Goal: Navigation & Orientation: Find specific page/section

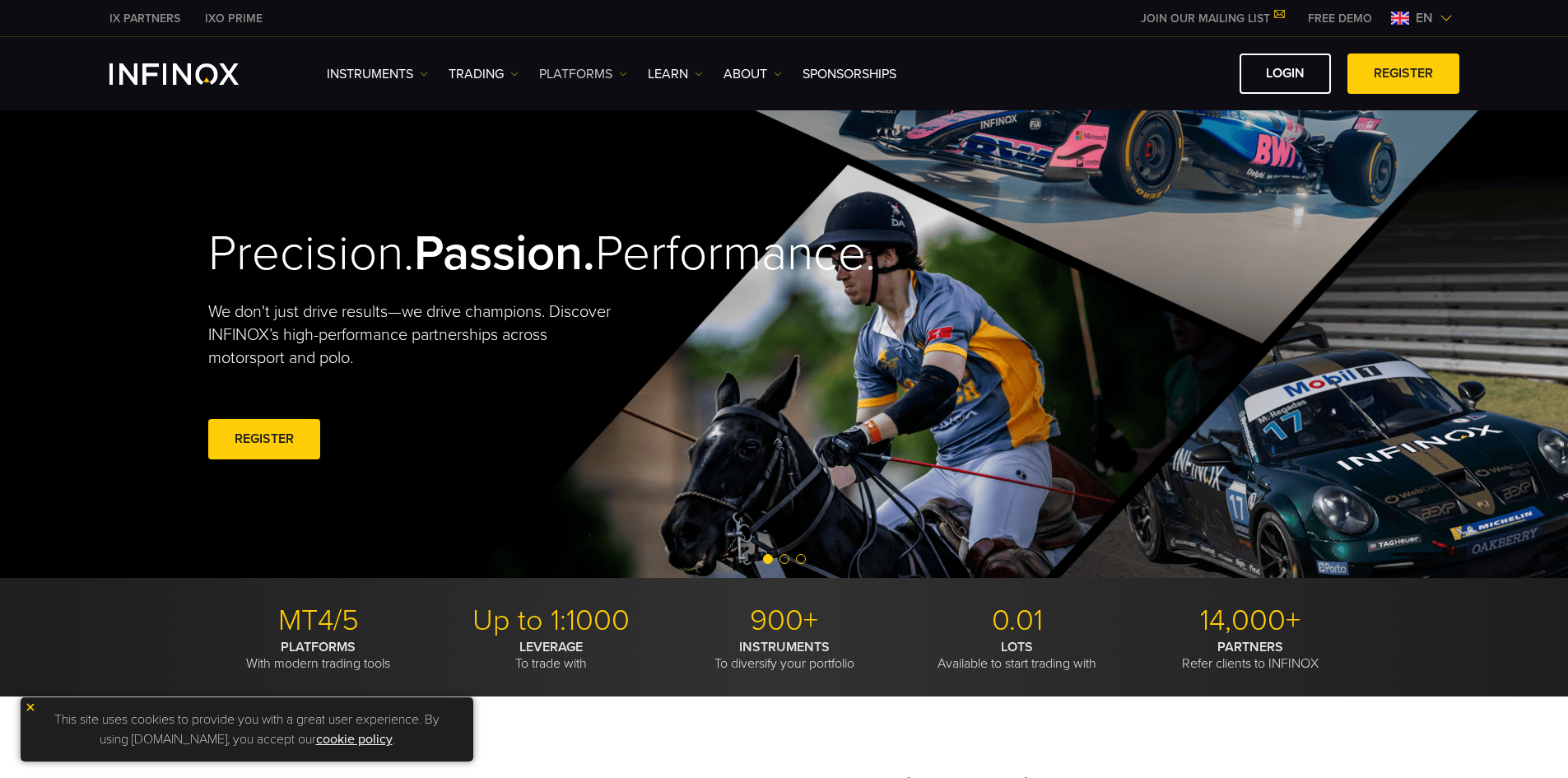
click at [626, 74] on img at bounding box center [623, 74] width 8 height 8
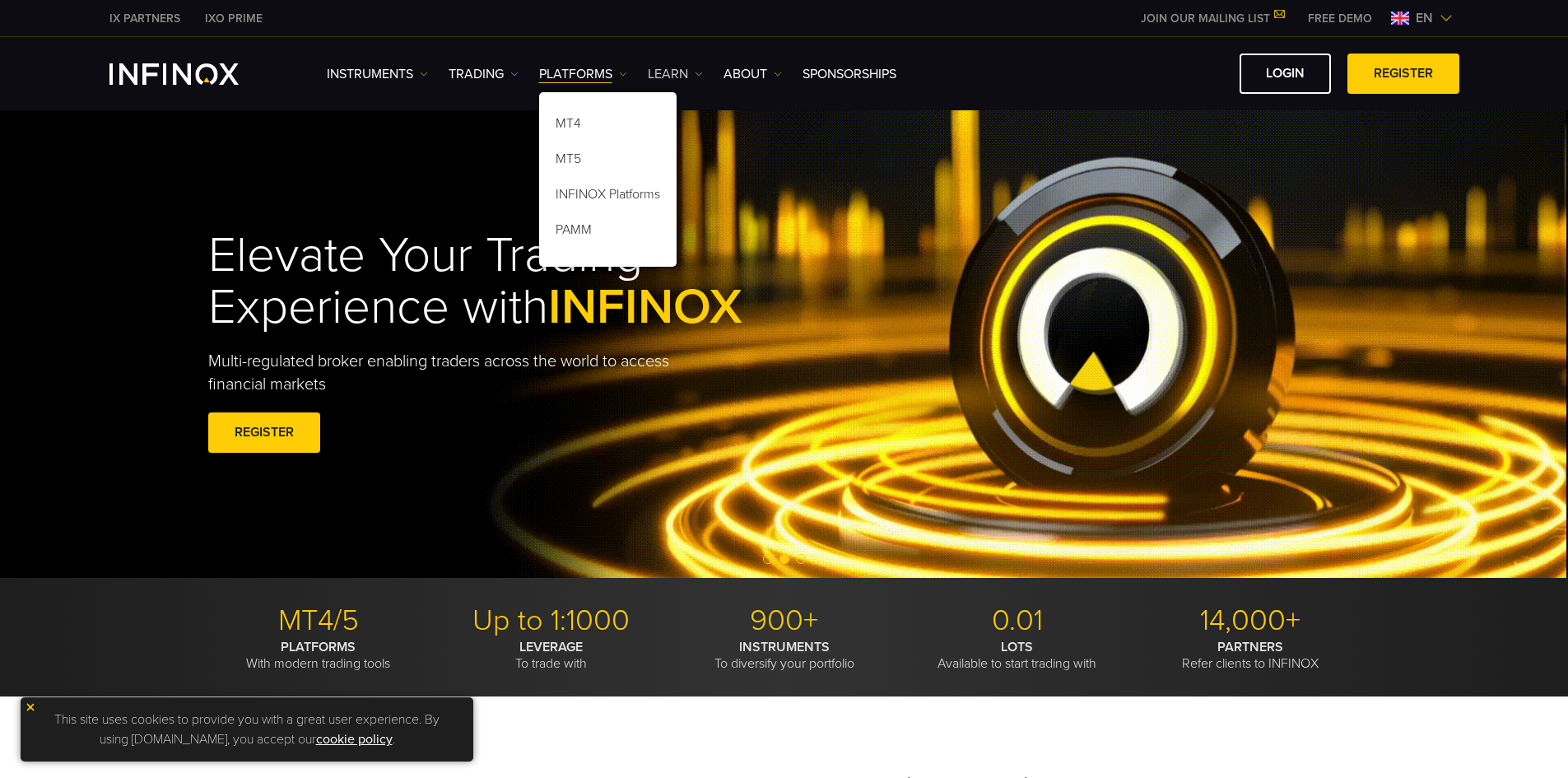
click at [695, 74] on img at bounding box center [698, 74] width 8 height 8
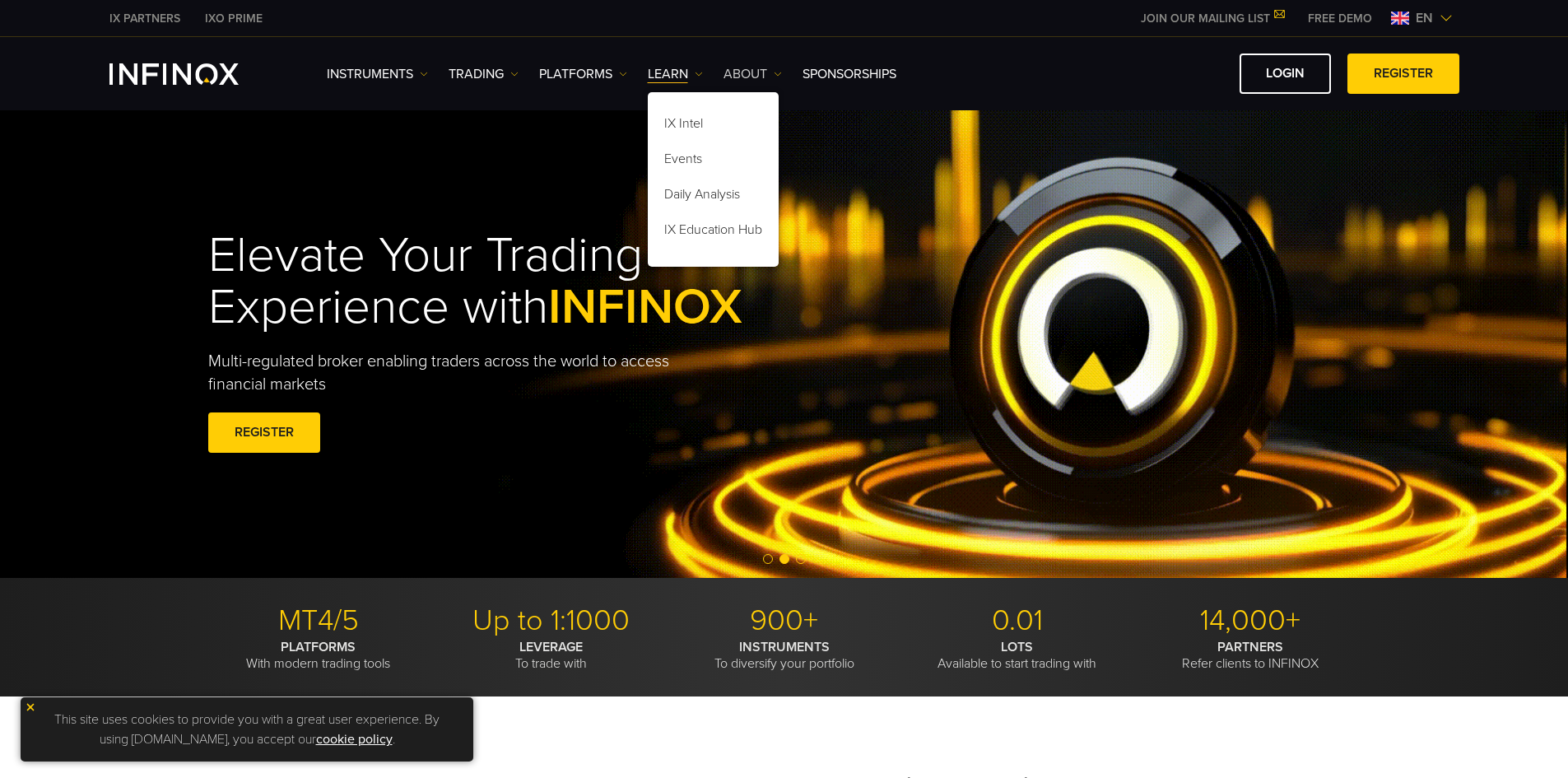
click at [781, 67] on link "ABOUT" at bounding box center [753, 74] width 59 height 20
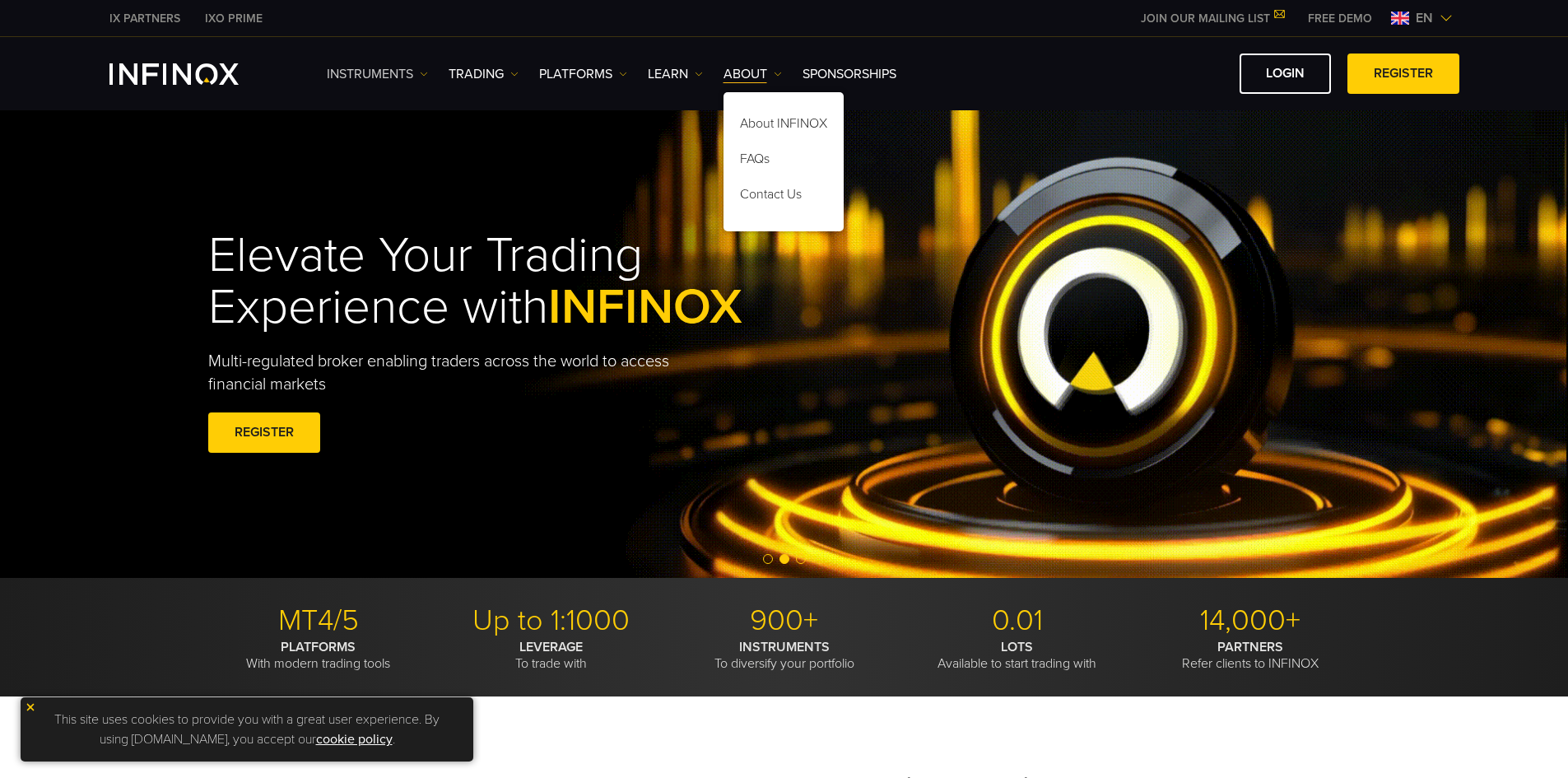
click at [424, 75] on img at bounding box center [423, 74] width 8 height 8
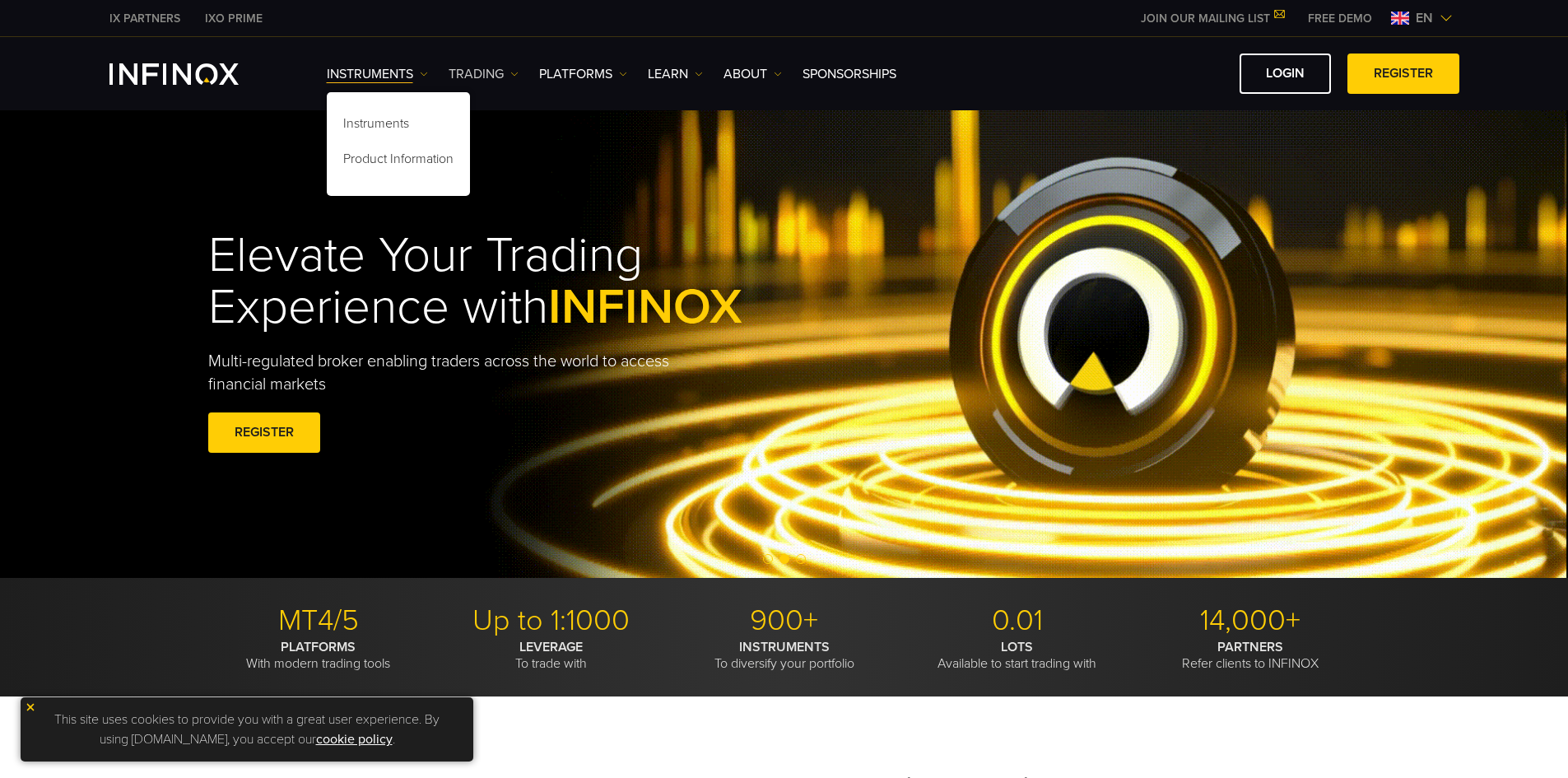
click at [515, 72] on img at bounding box center [514, 74] width 8 height 8
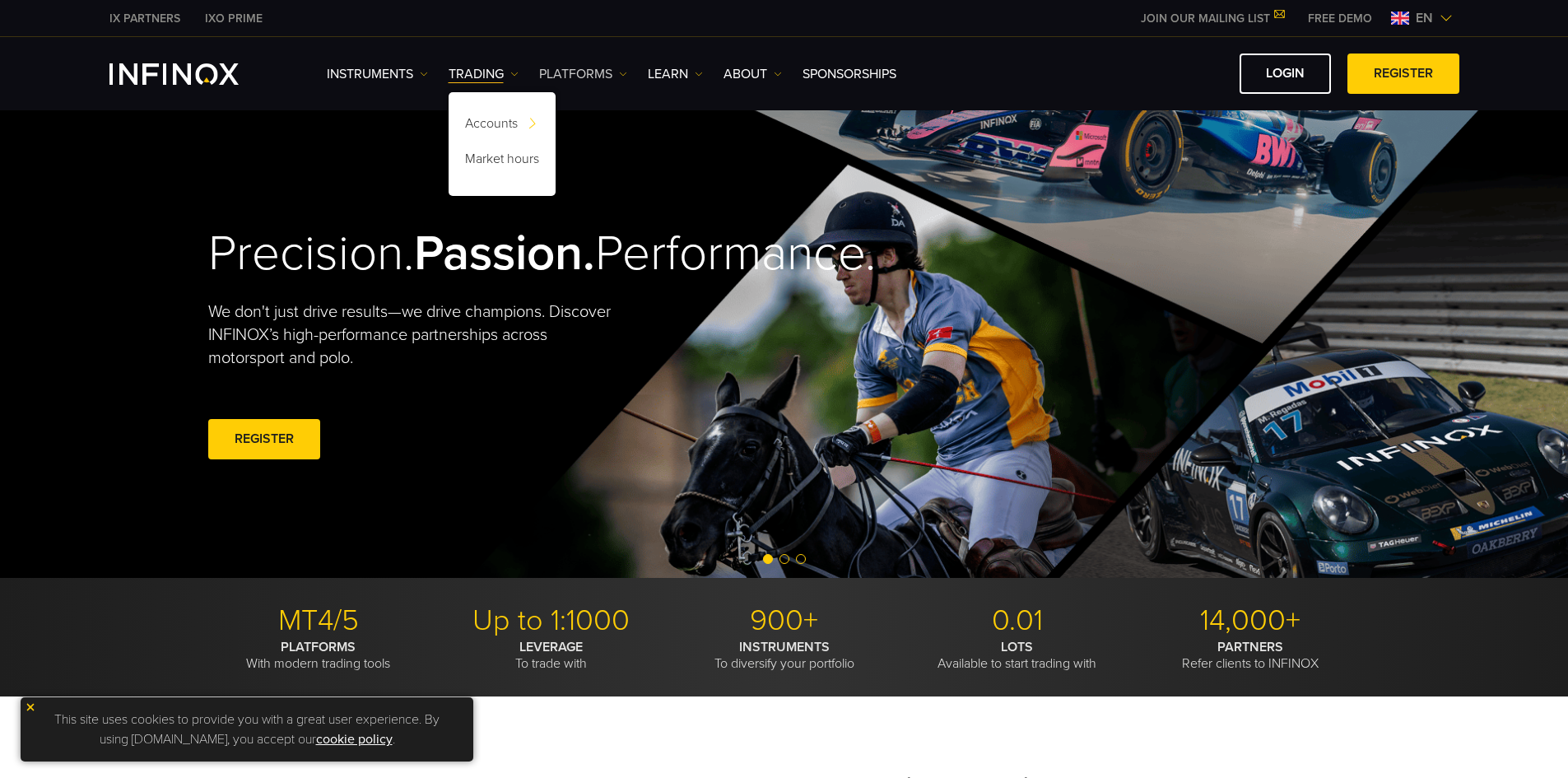
click at [617, 74] on link "PLATFORMS" at bounding box center [583, 74] width 88 height 20
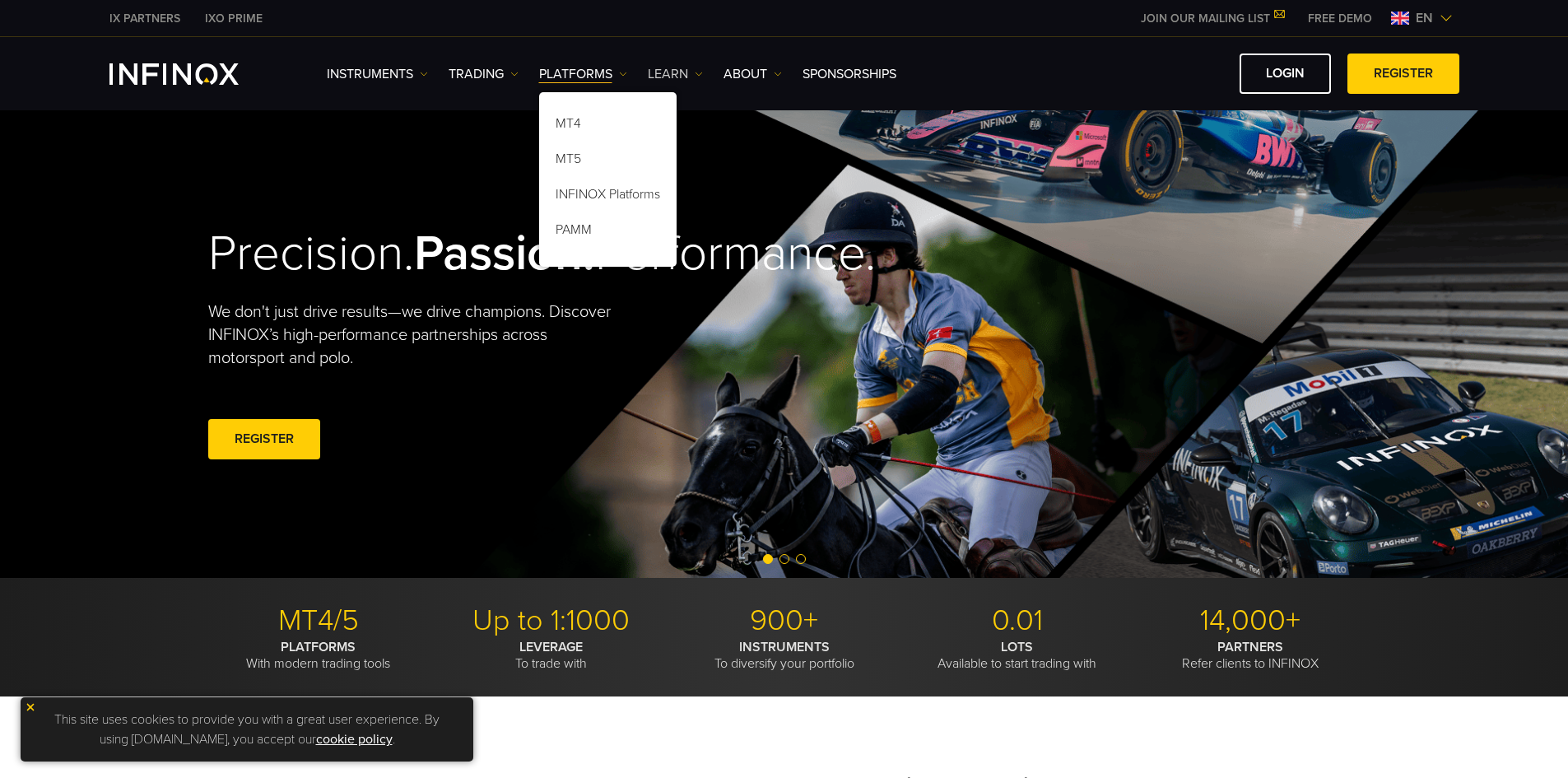
click at [691, 73] on link "Learn" at bounding box center [675, 74] width 55 height 20
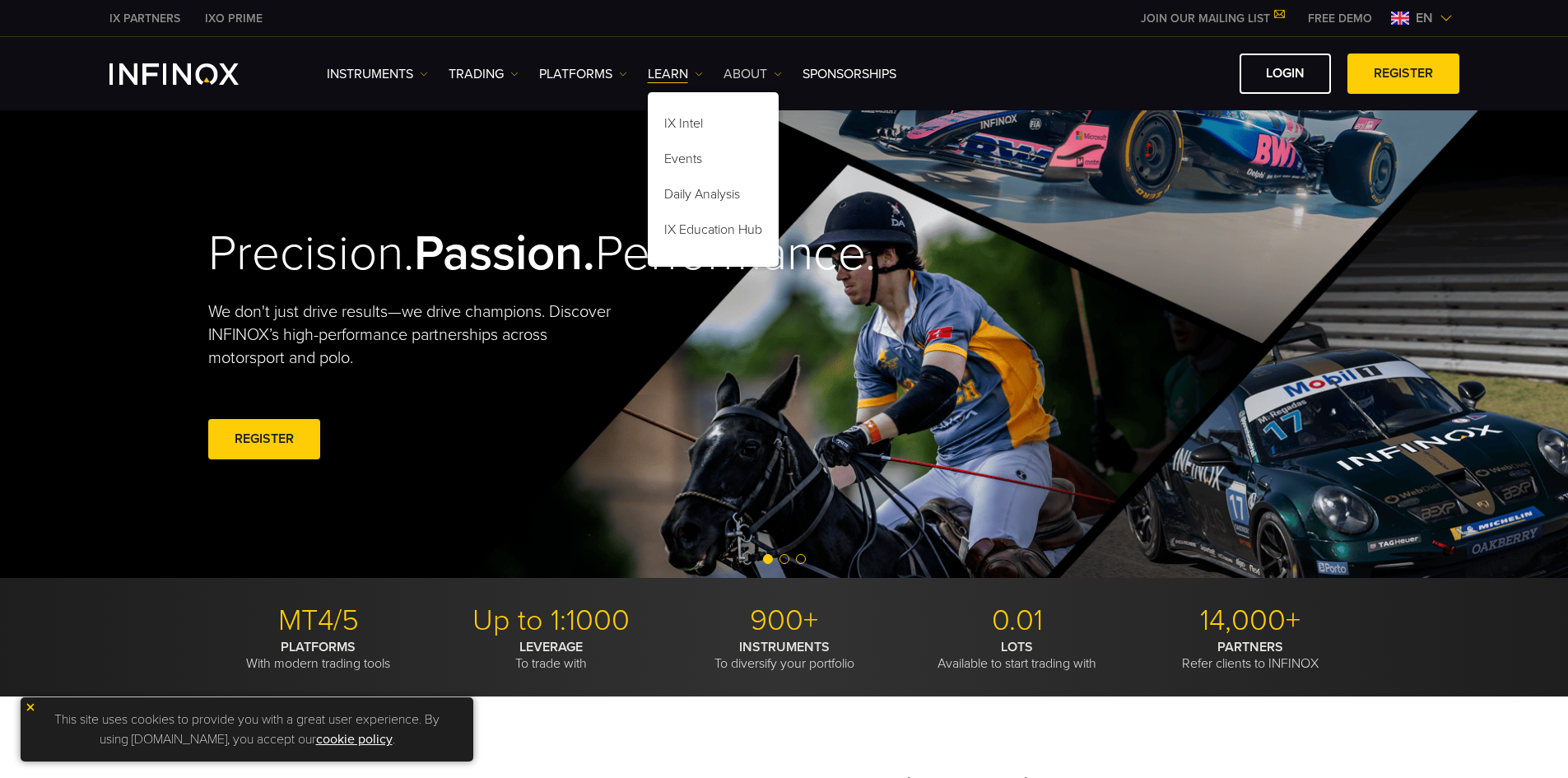
click at [776, 70] on img at bounding box center [777, 74] width 8 height 8
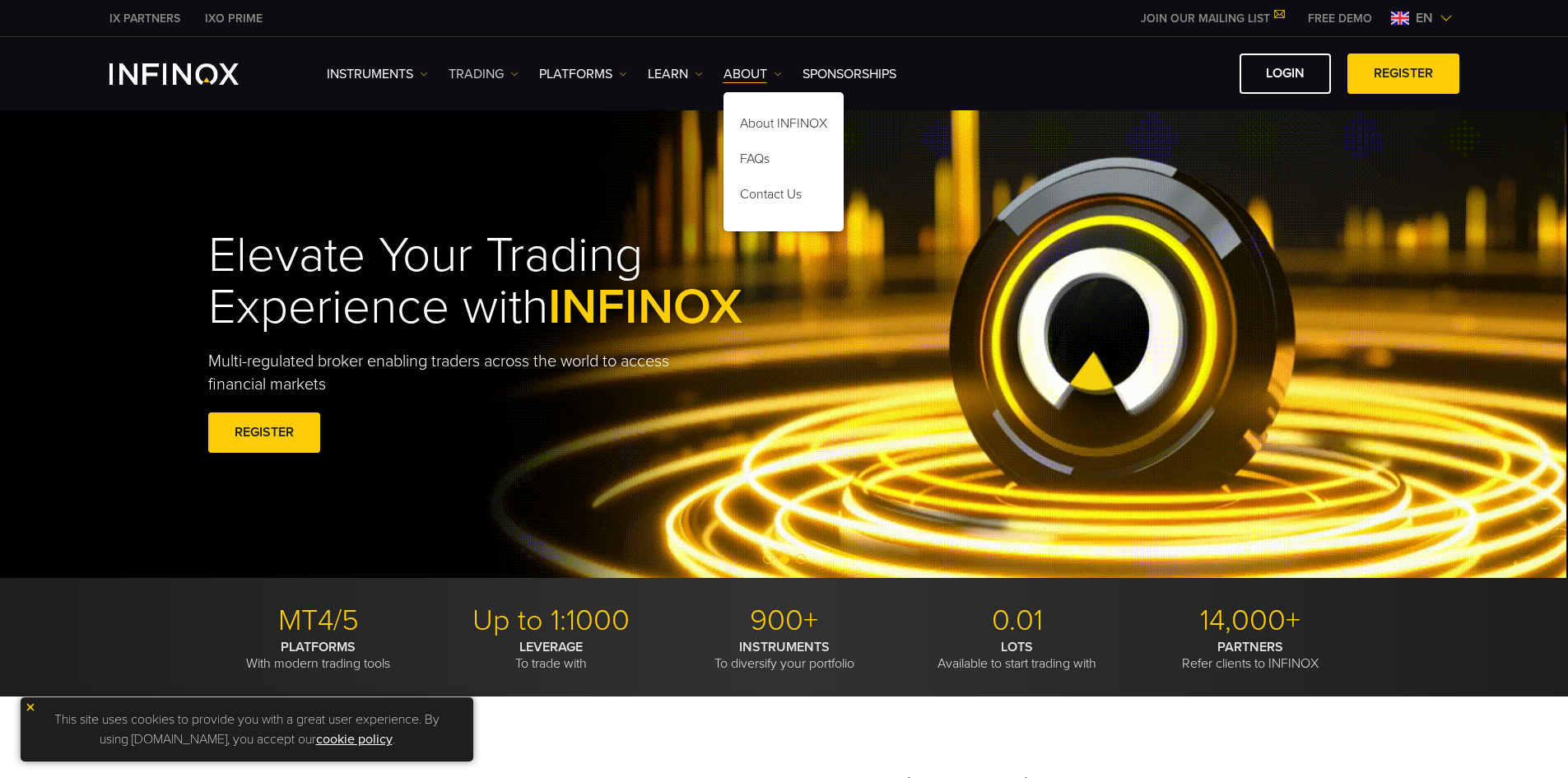
click at [508, 72] on link "TRADING" at bounding box center [483, 74] width 70 height 20
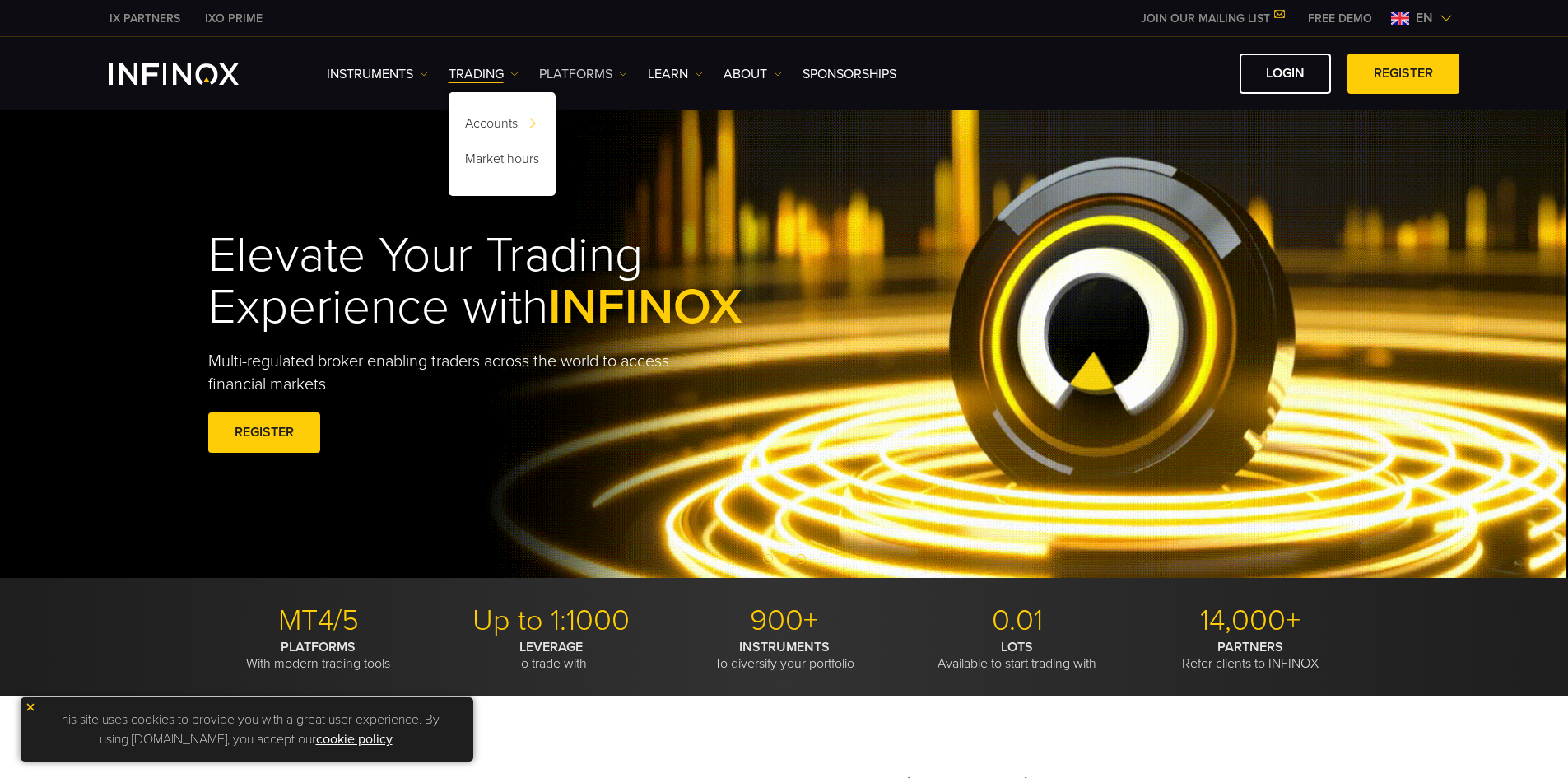
click at [623, 68] on link "PLATFORMS" at bounding box center [583, 74] width 88 height 20
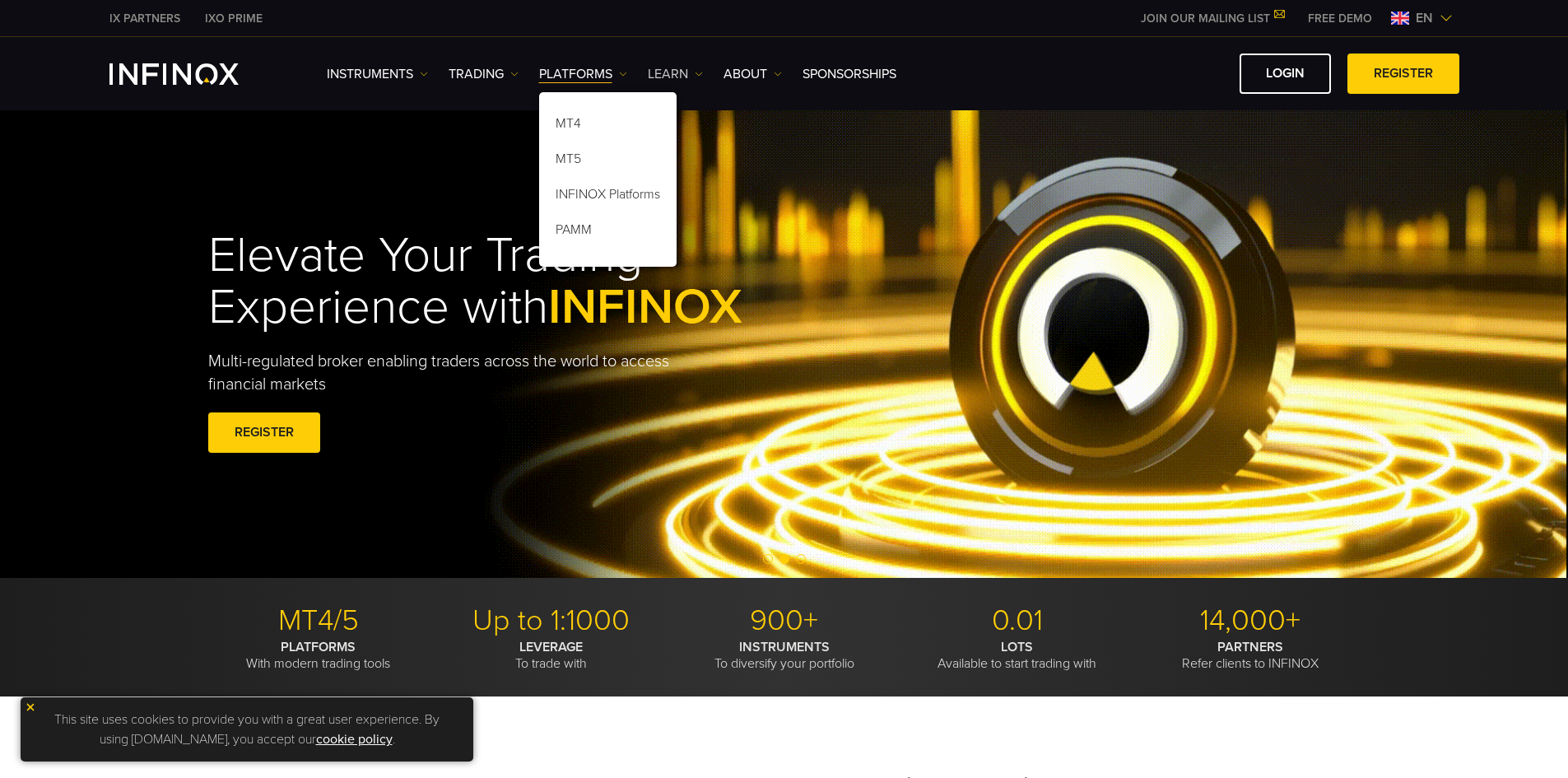
click at [698, 67] on link "Learn" at bounding box center [675, 74] width 55 height 20
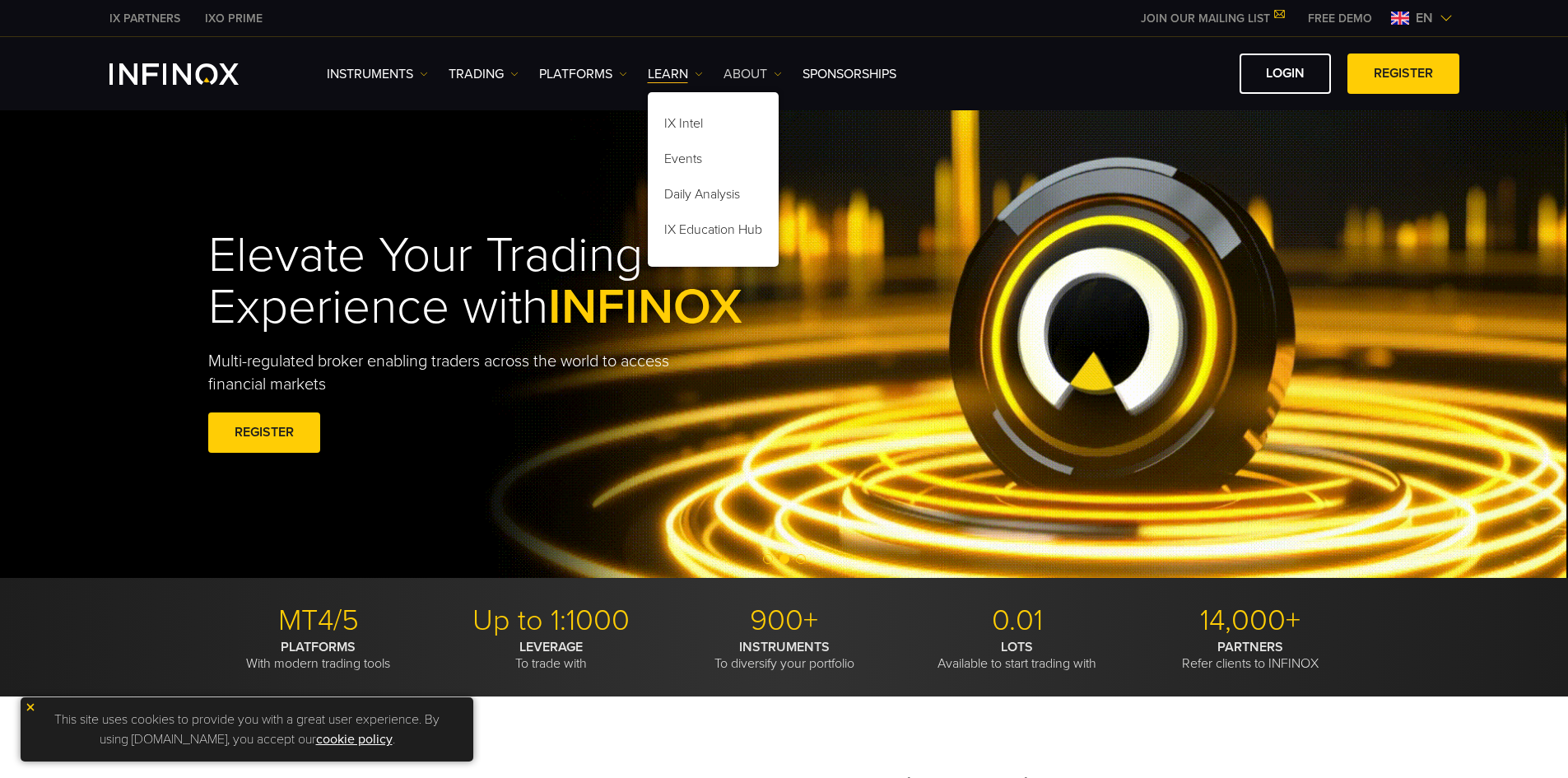
click at [776, 67] on link "ABOUT" at bounding box center [753, 74] width 59 height 20
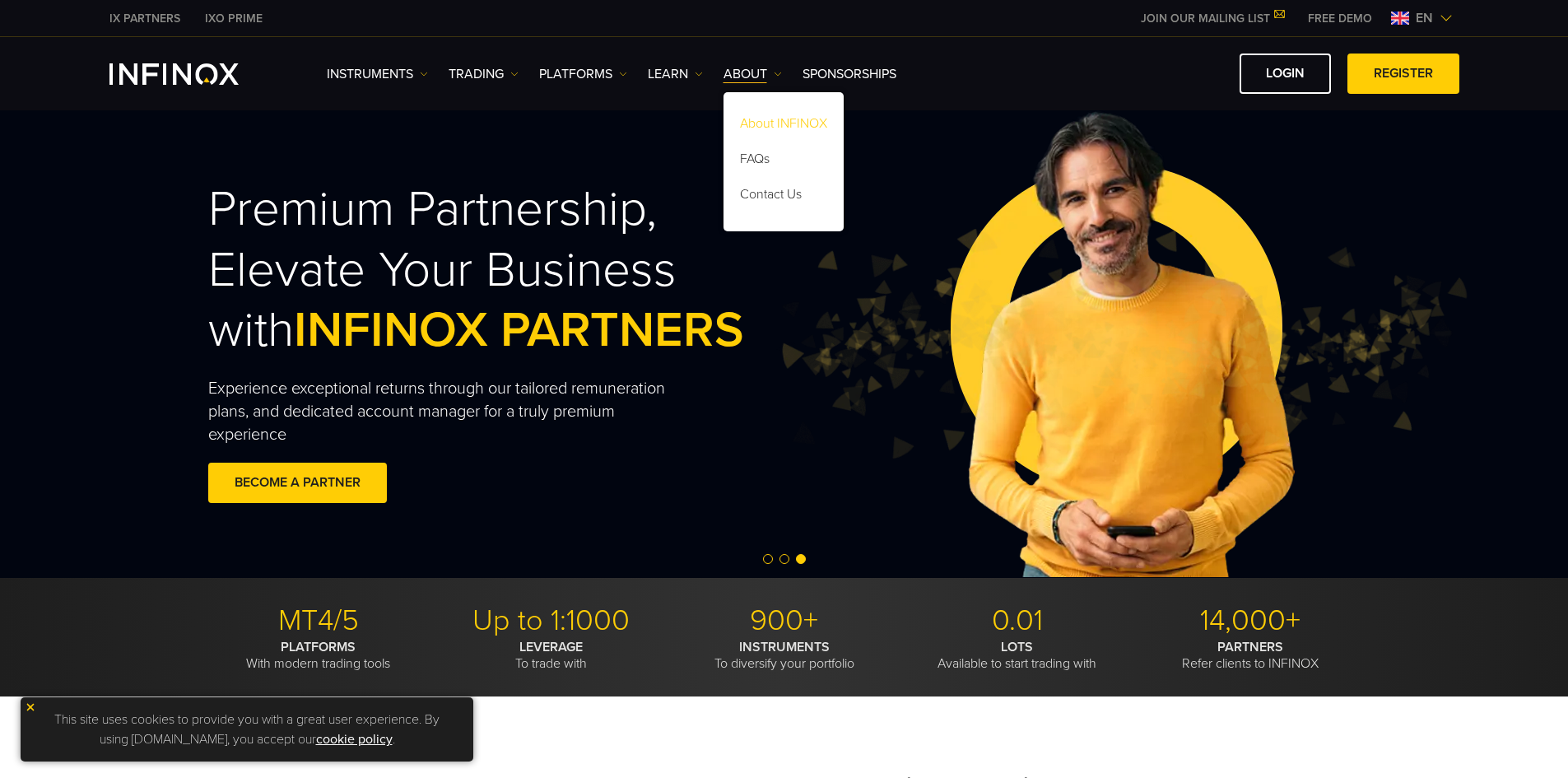
click at [770, 125] on link "About INFINOX" at bounding box center [783, 126] width 120 height 35
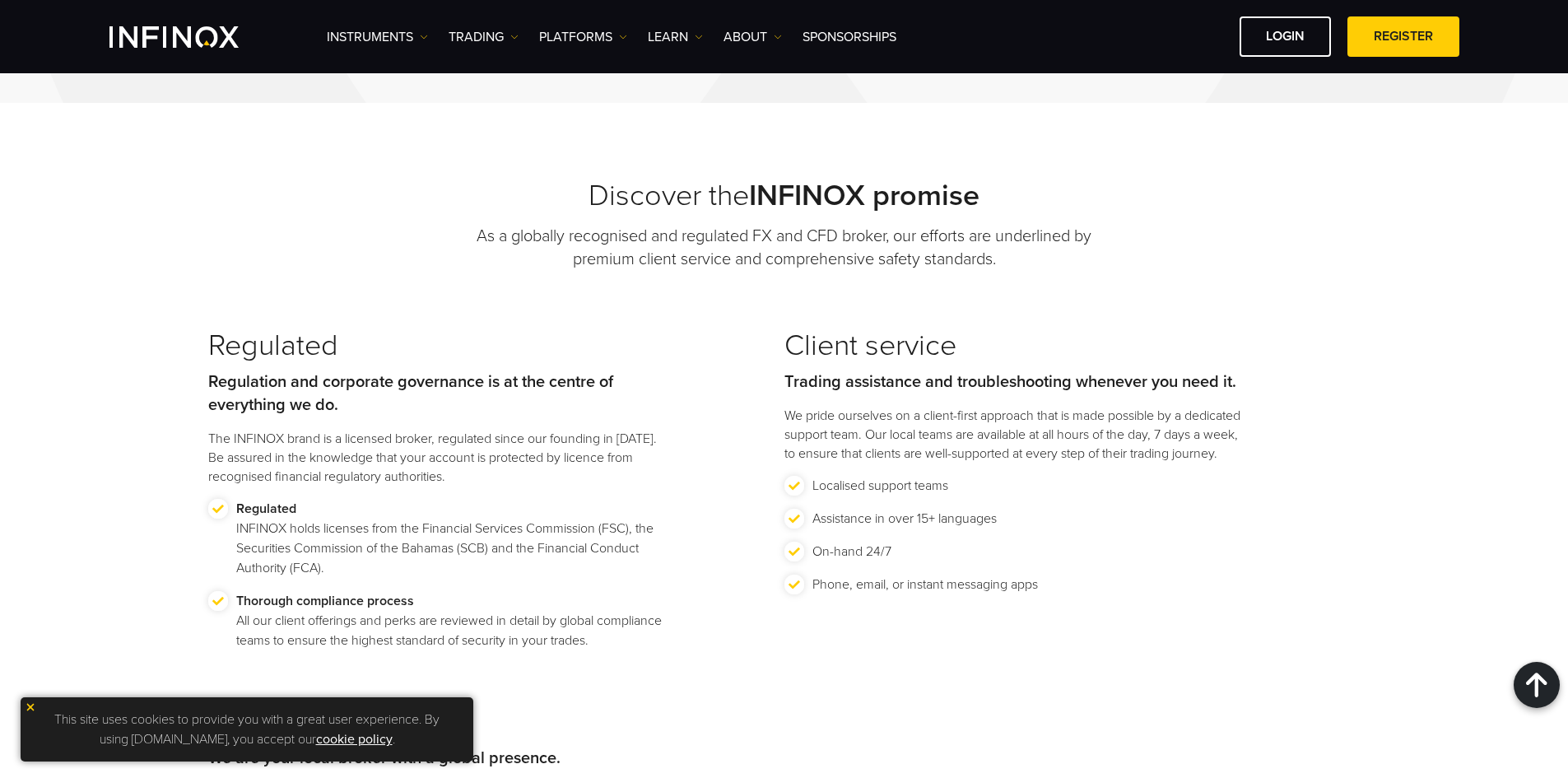
scroll to position [1564, 0]
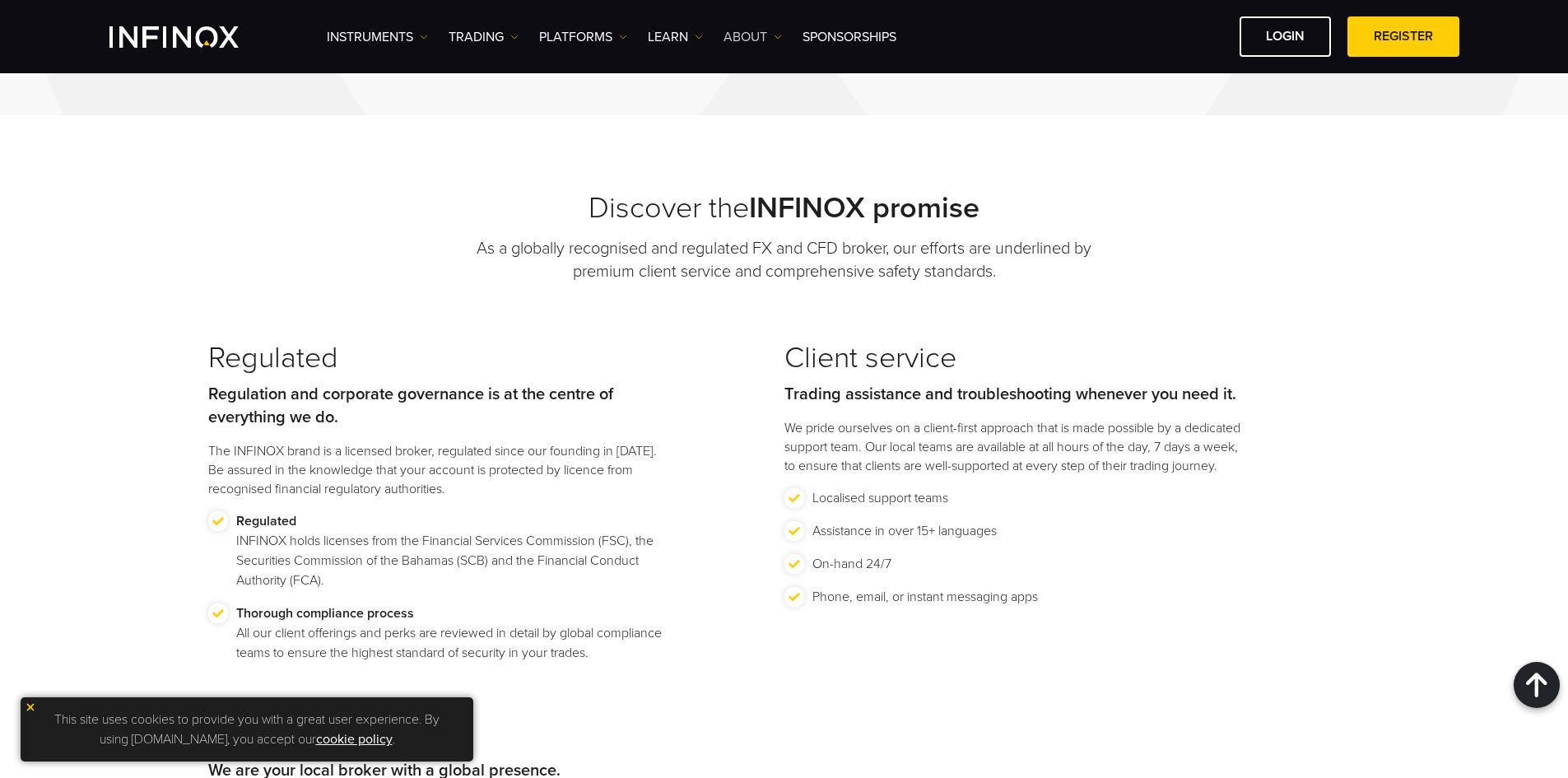
click at [764, 37] on link "ABOUT" at bounding box center [753, 37] width 59 height 20
click at [705, 33] on ul "Instruments Instruments Product Information TRADING Accounts DEMO" at bounding box center [611, 37] width 569 height 20
click at [702, 33] on img at bounding box center [698, 36] width 8 height 8
click at [630, 38] on ul "Instruments Instruments Product Information TRADING Accounts DEMO" at bounding box center [611, 37] width 569 height 20
click at [625, 33] on img at bounding box center [623, 36] width 8 height 8
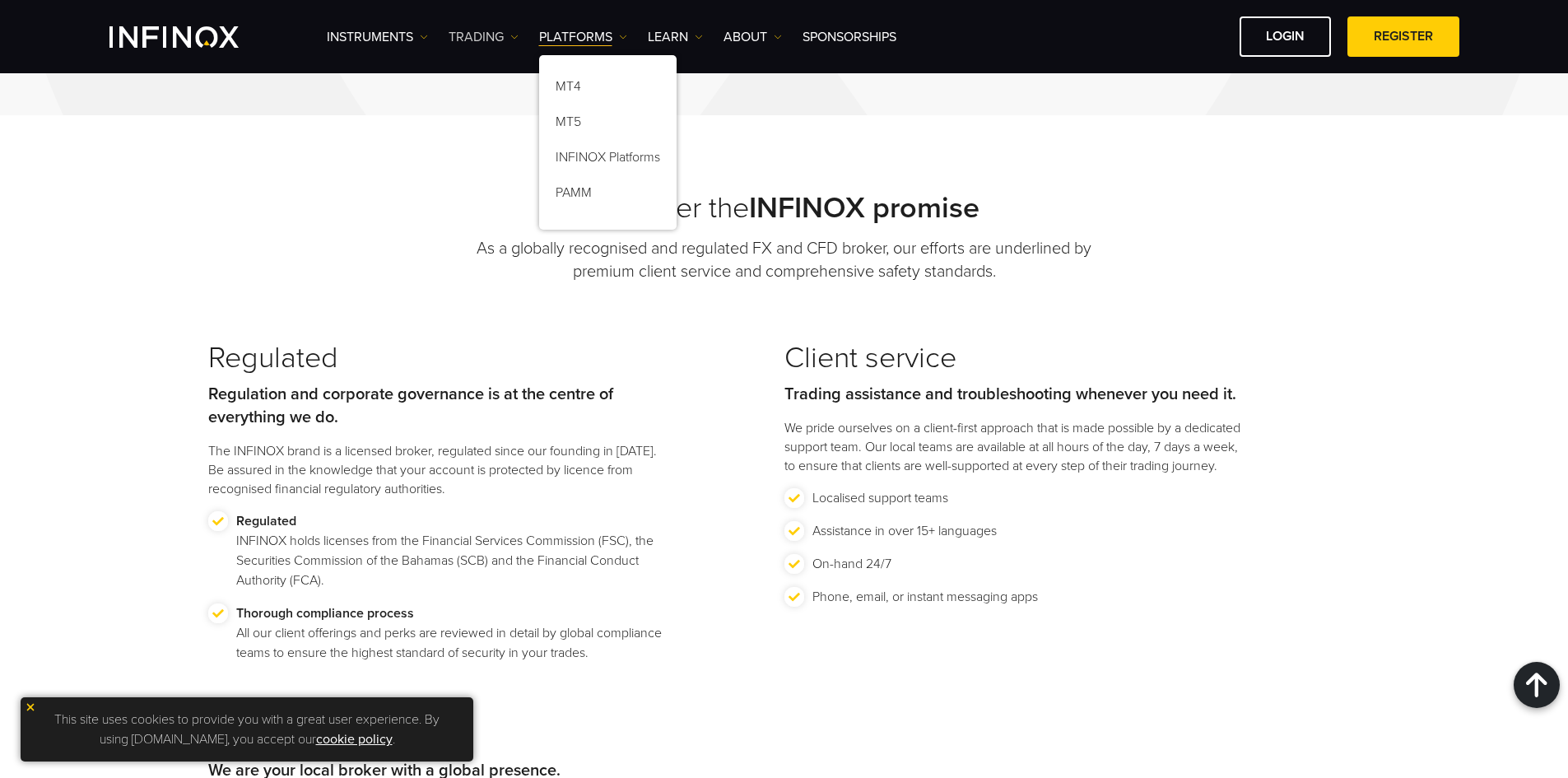
click at [505, 37] on link "TRADING" at bounding box center [483, 37] width 70 height 20
click at [427, 35] on img at bounding box center [423, 36] width 8 height 8
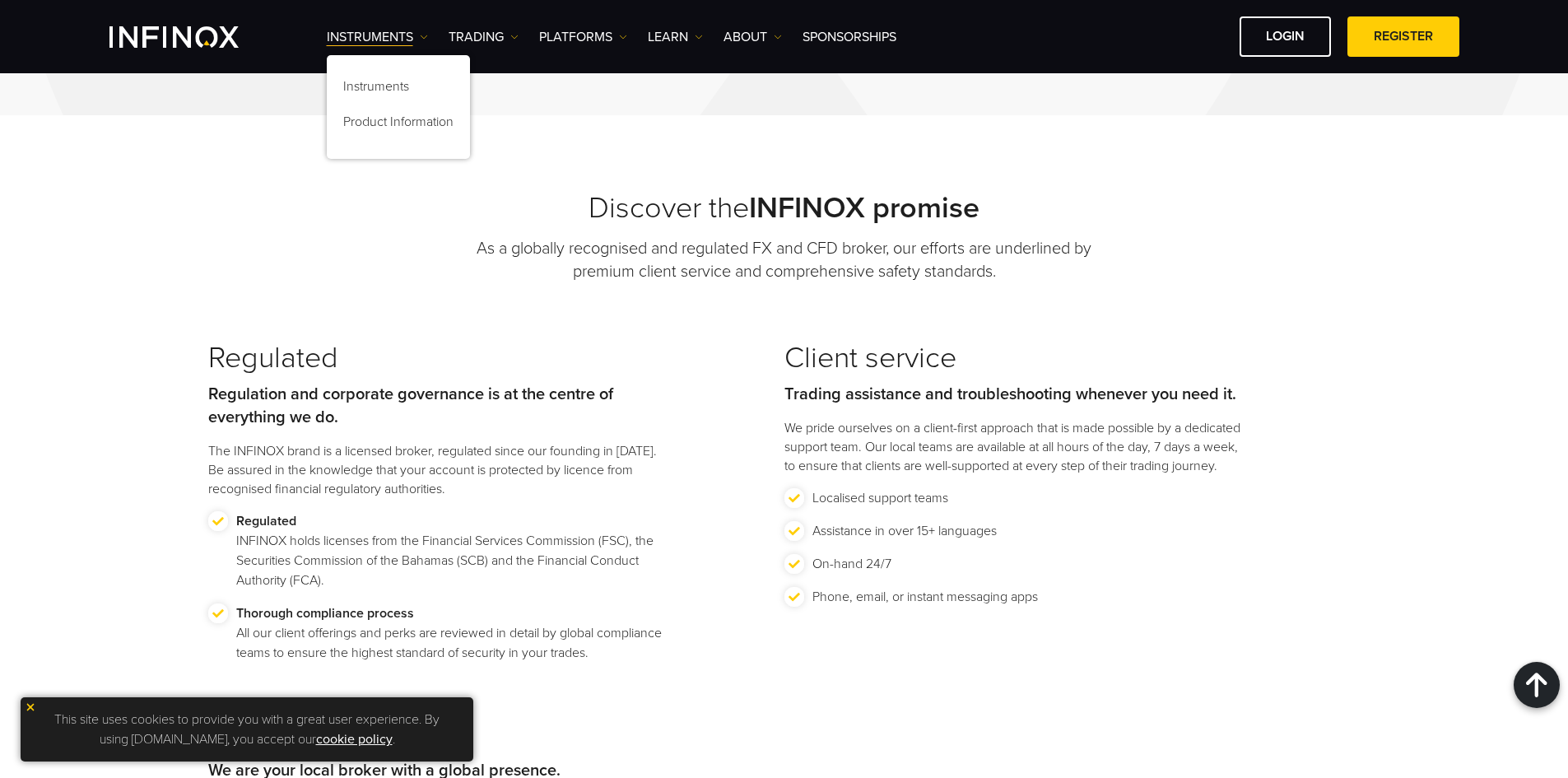
click at [623, 129] on div "Discover the INFINOX promise As a globally recognised and regulated FX and CFD …" at bounding box center [784, 764] width 1568 height 1297
click at [24, 705] on div "This site uses cookies to provide you with a great user experience. By using [D…" at bounding box center [247, 729] width 452 height 64
click at [30, 702] on img at bounding box center [30, 707] width 12 height 12
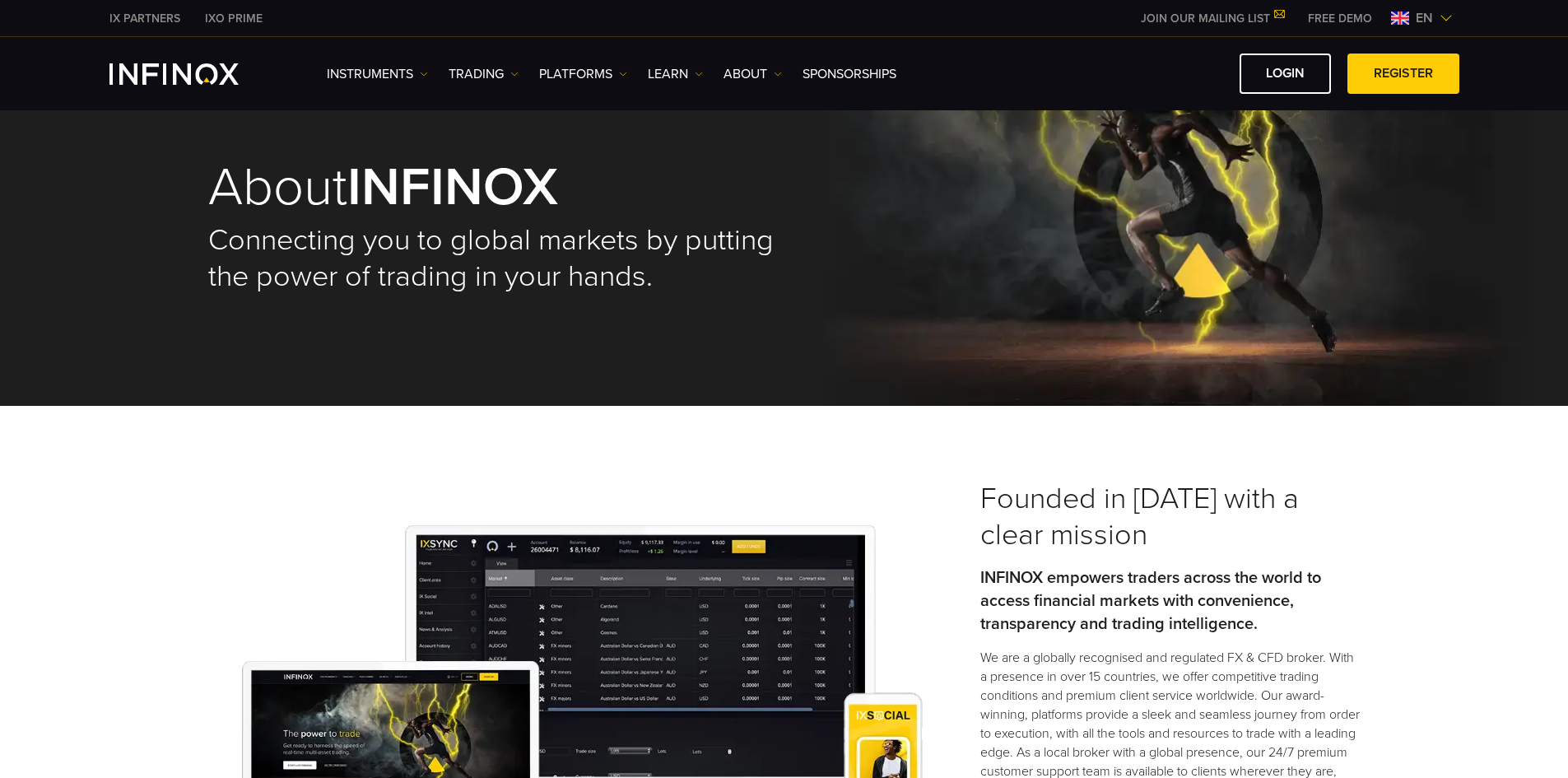
scroll to position [0, 0]
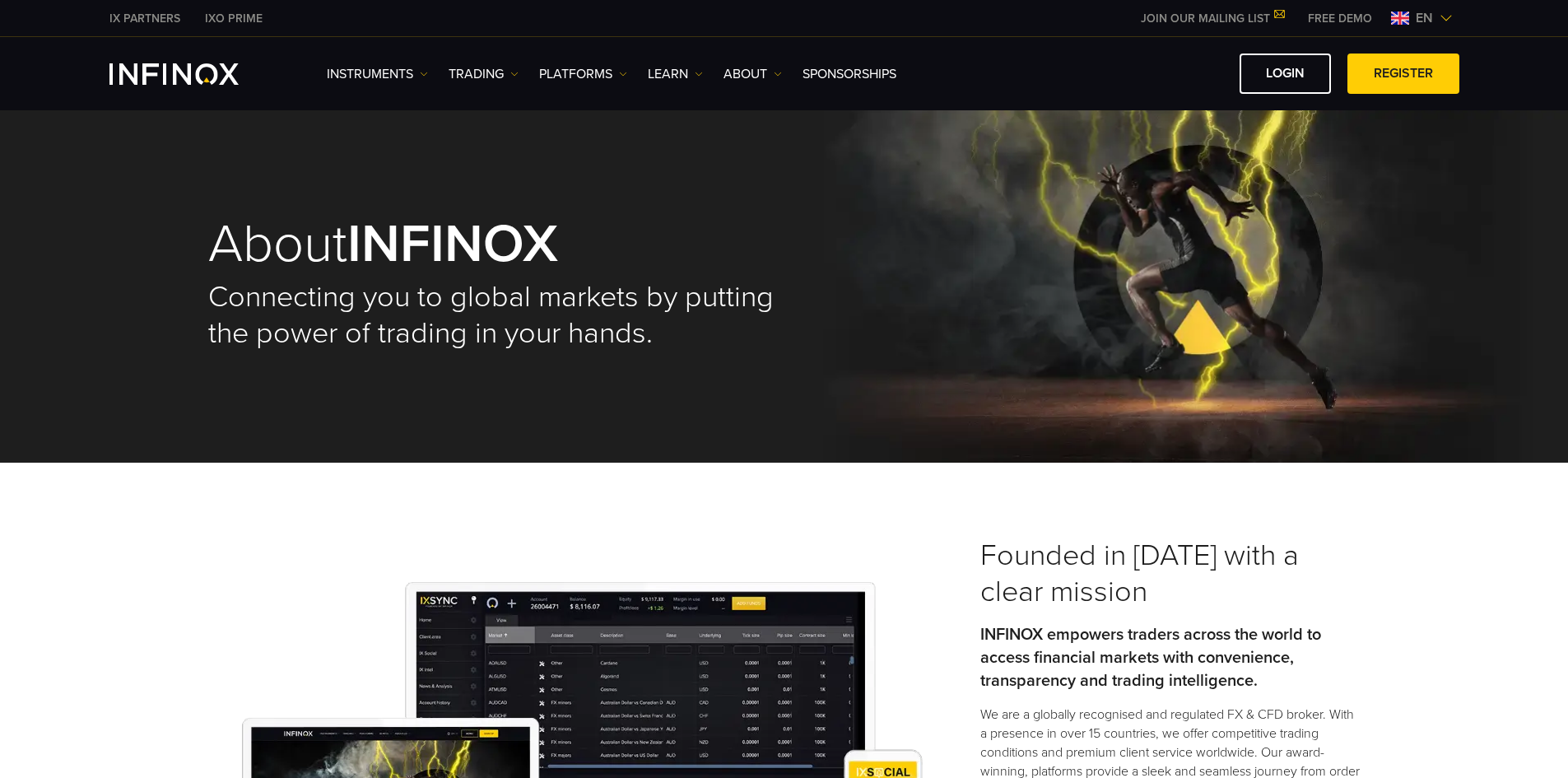
click at [1448, 17] on img at bounding box center [1446, 18] width 13 height 13
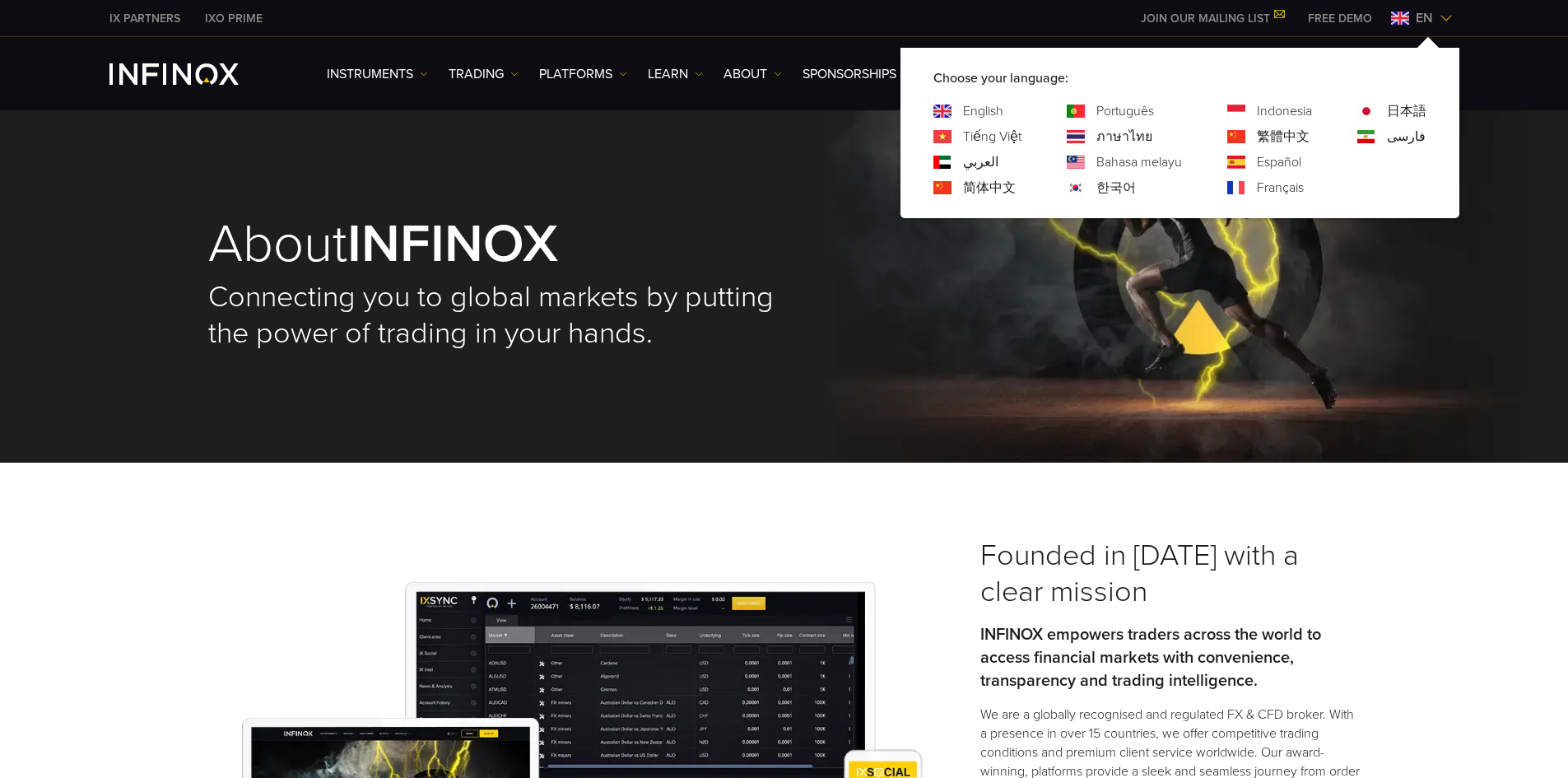
click at [1136, 109] on link "Português" at bounding box center [1125, 111] width 58 height 20
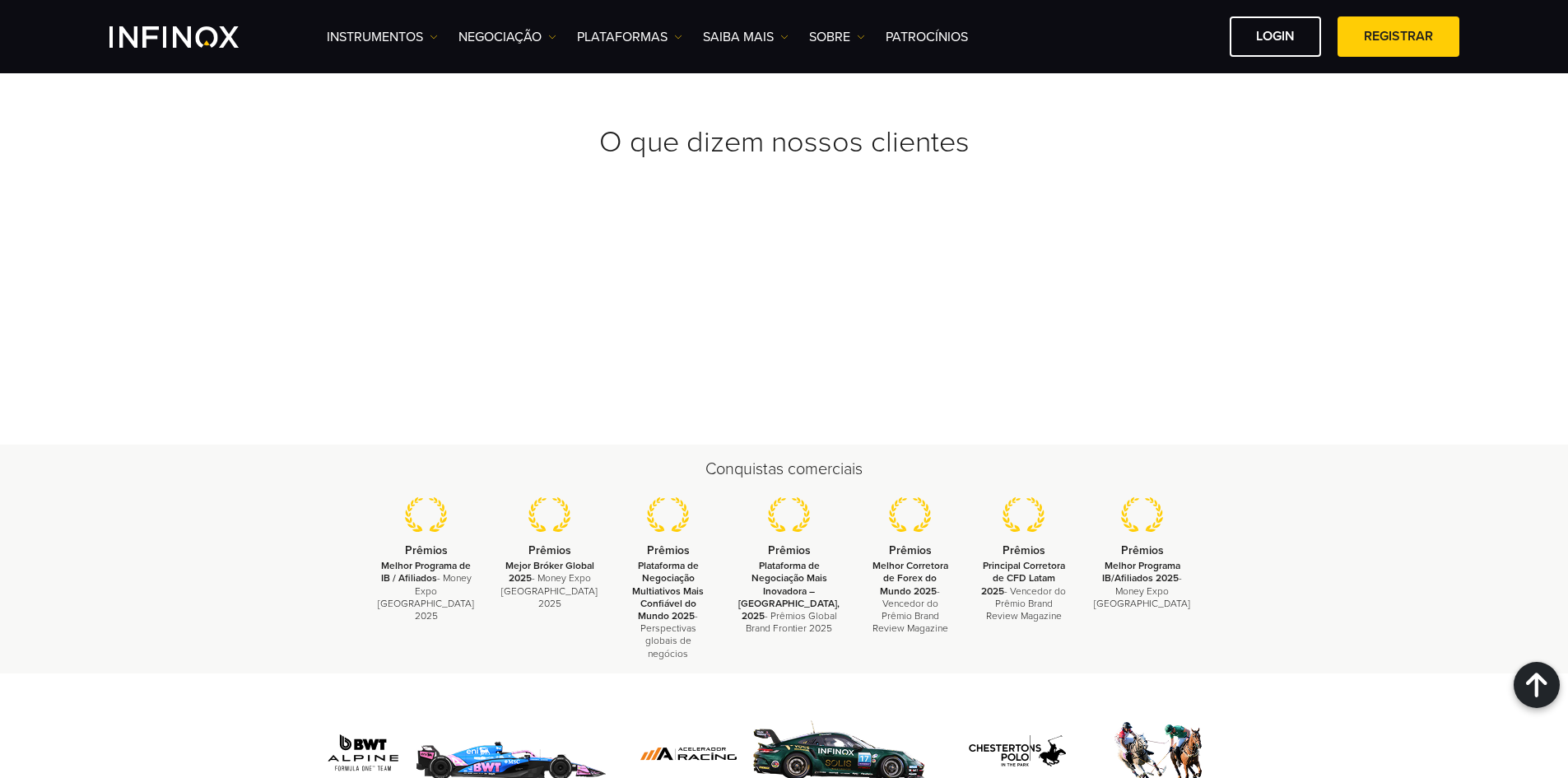
scroll to position [6008, 0]
